Goal: Information Seeking & Learning: Check status

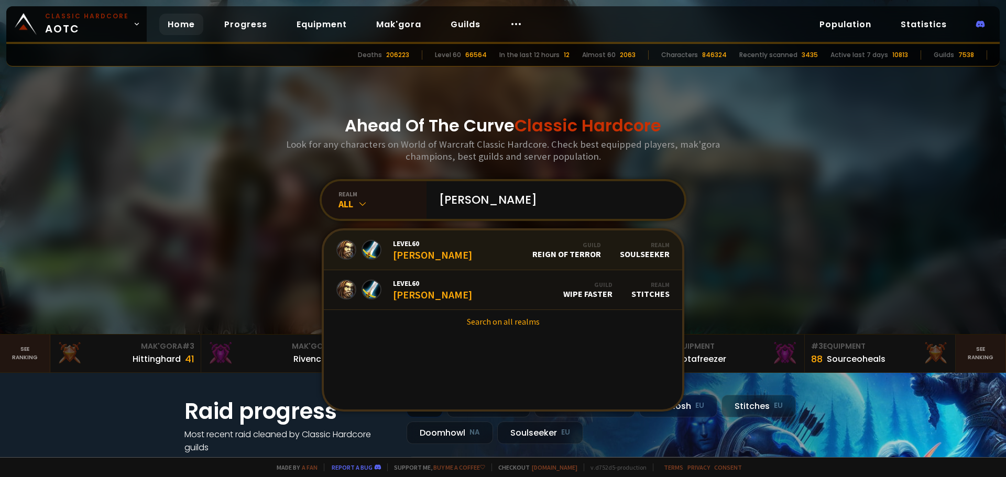
type input "[PERSON_NAME]"
click at [532, 254] on div "Guild Reign of Terror" at bounding box center [566, 250] width 69 height 18
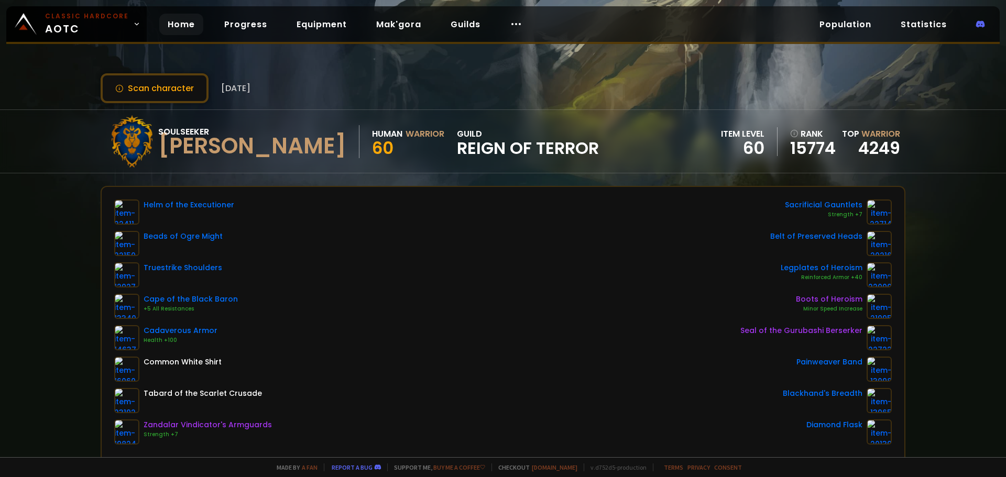
click at [177, 27] on link "Home" at bounding box center [181, 24] width 44 height 21
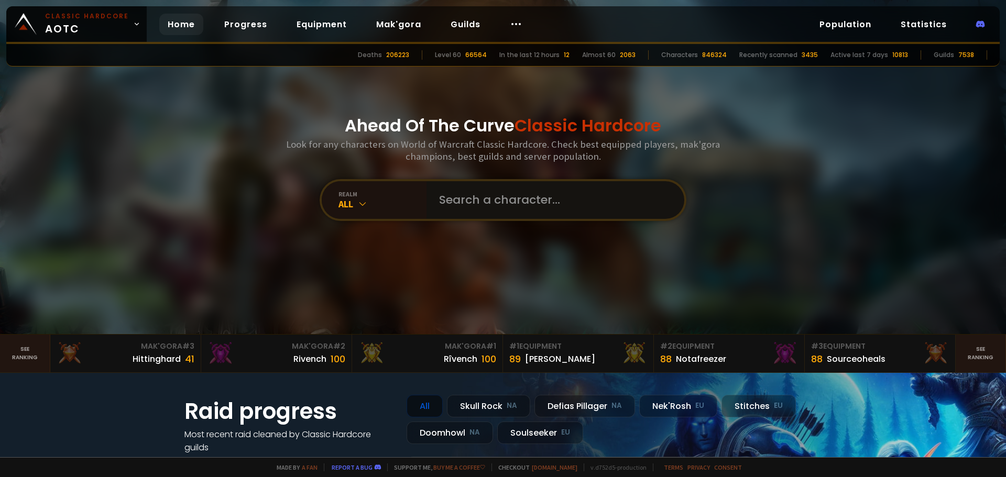
click at [497, 209] on input "text" at bounding box center [552, 200] width 239 height 38
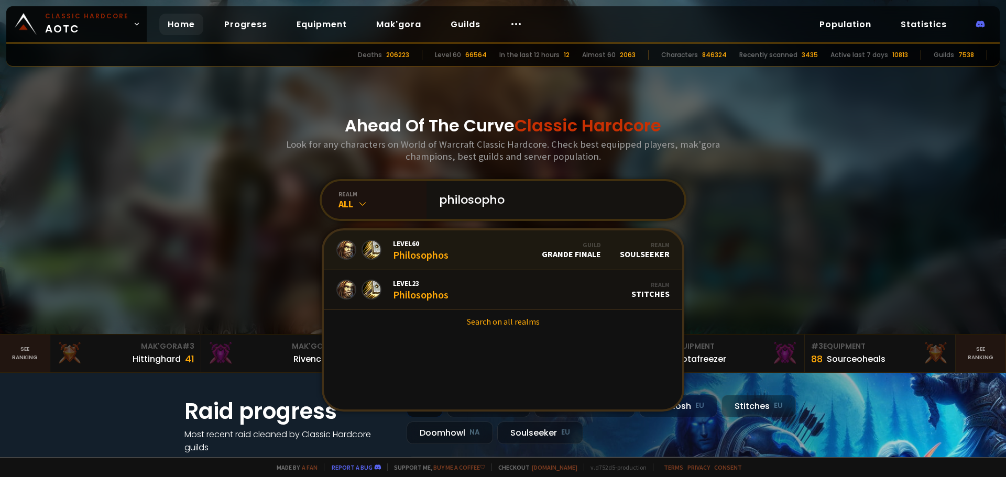
type input "philosopho"
click at [479, 249] on link "Level 60 Philosophos Guild Grande Finale Realm Soulseeker" at bounding box center [503, 251] width 358 height 40
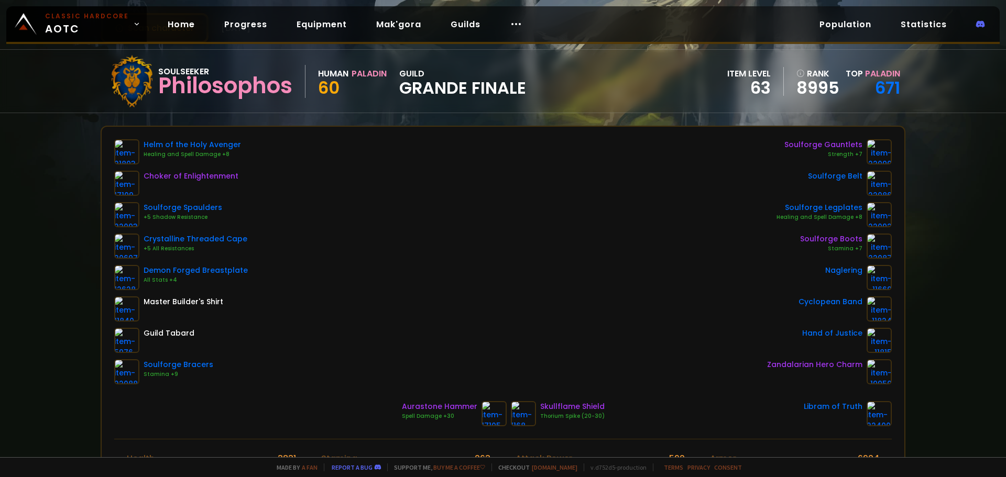
scroll to position [52, 0]
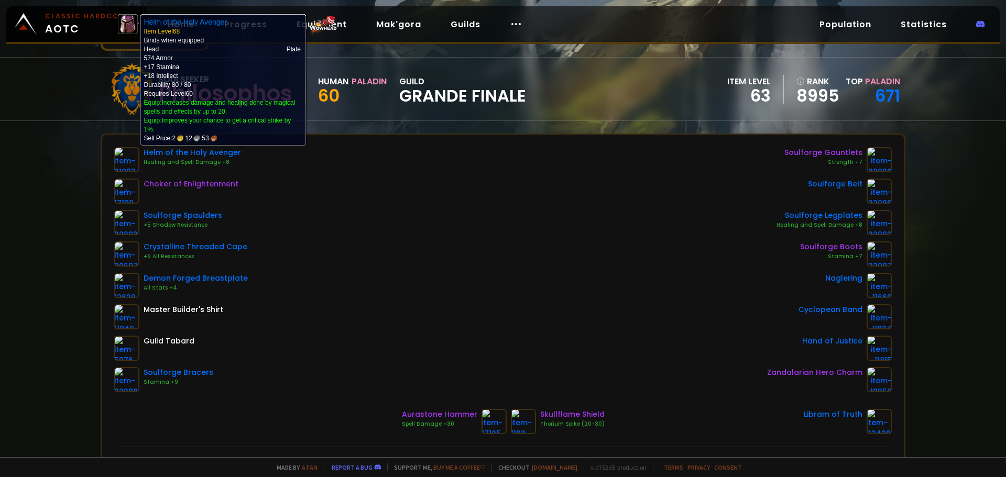
drag, startPoint x: 130, startPoint y: 161, endPoint x: 543, endPoint y: 209, distance: 415.7
click at [543, 209] on div "Helm of the Holy Avenger Healing and Spell Damage +8 Choker of Enlightenment So…" at bounding box center [503, 269] width 778 height 245
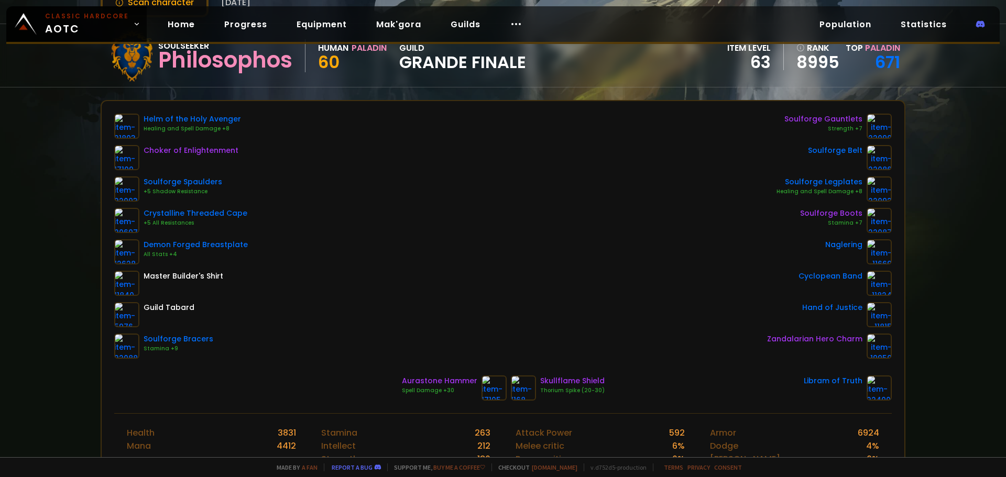
scroll to position [105, 0]
